Goal: Task Accomplishment & Management: Manage account settings

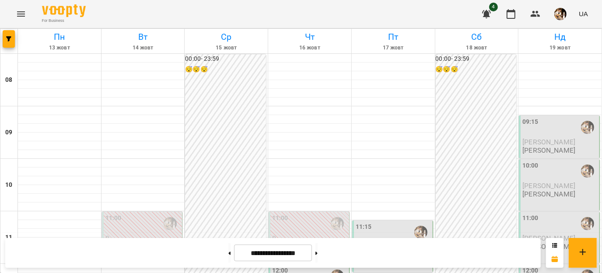
scroll to position [485, 0]
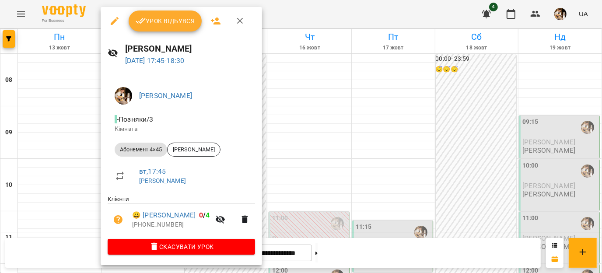
click at [167, 33] on div "Урок відбувся" at bounding box center [181, 21] width 161 height 28
click at [165, 29] on button "Урок відбувся" at bounding box center [165, 20] width 73 height 21
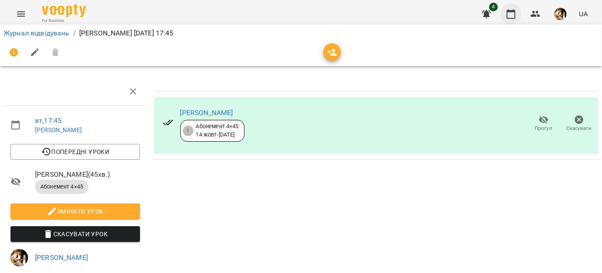
click at [513, 11] on icon "button" at bounding box center [510, 14] width 9 height 10
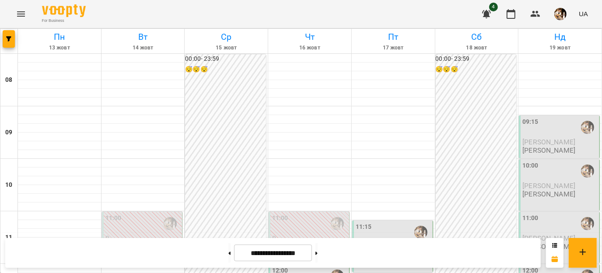
scroll to position [502, 0]
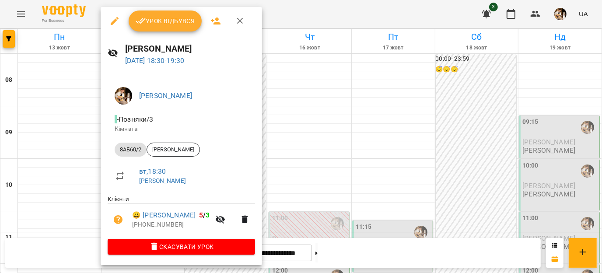
click at [143, 25] on icon "button" at bounding box center [141, 21] width 10 height 10
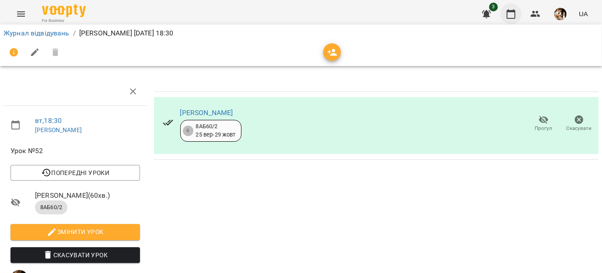
click at [510, 9] on icon "button" at bounding box center [510, 14] width 10 height 10
